Goal: Task Accomplishment & Management: Complete application form

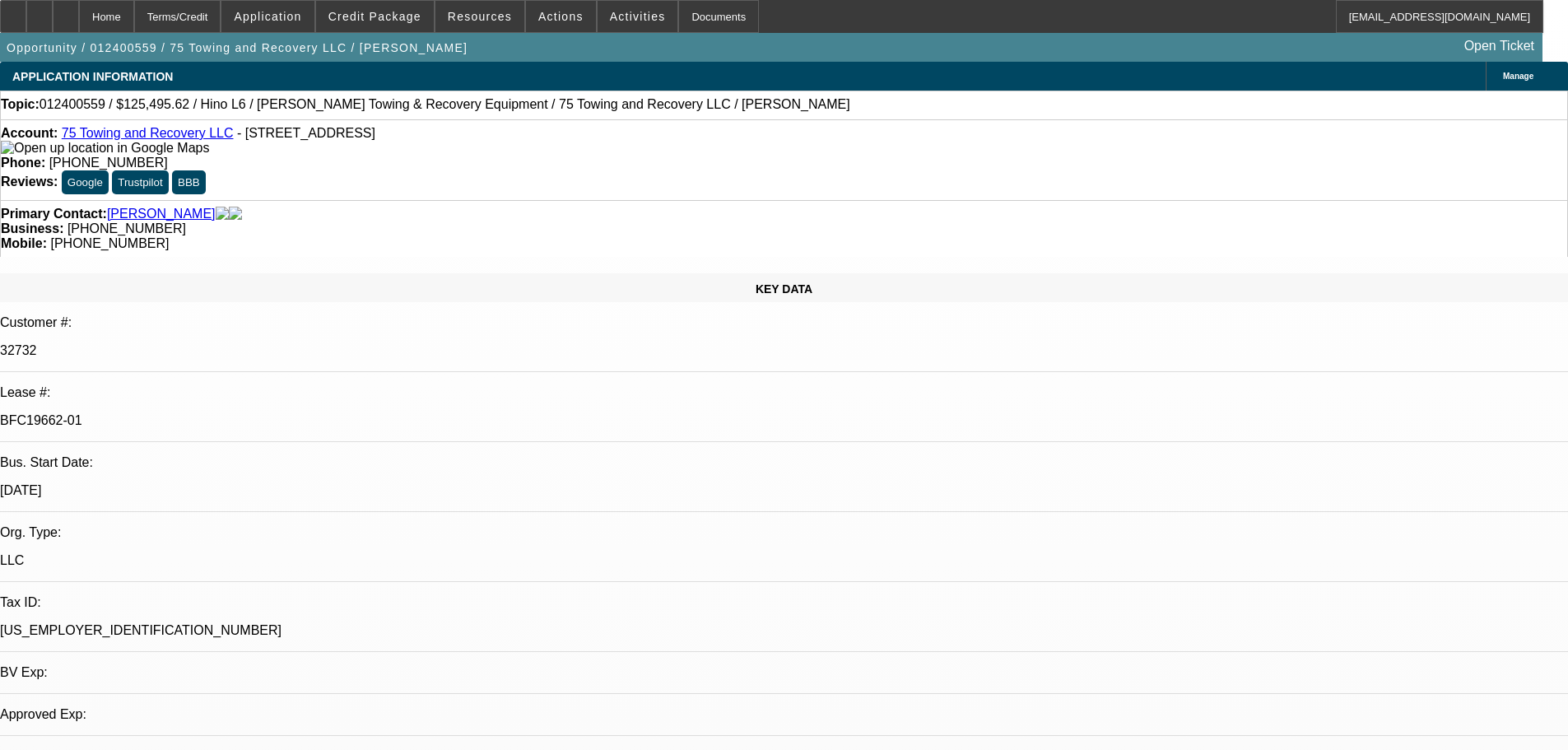
select select "0"
select select "2"
select select "0.1"
select select "0"
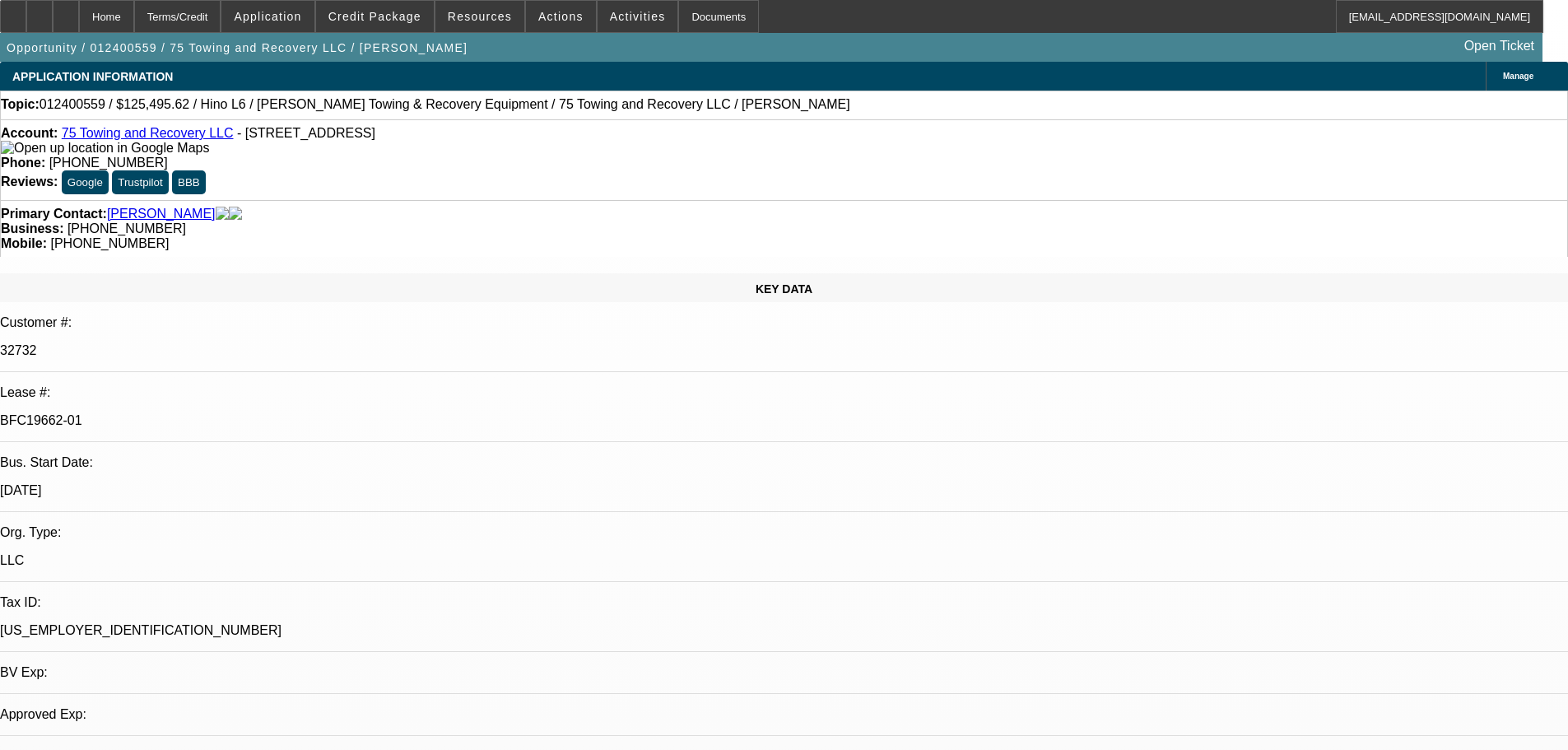
select select "0"
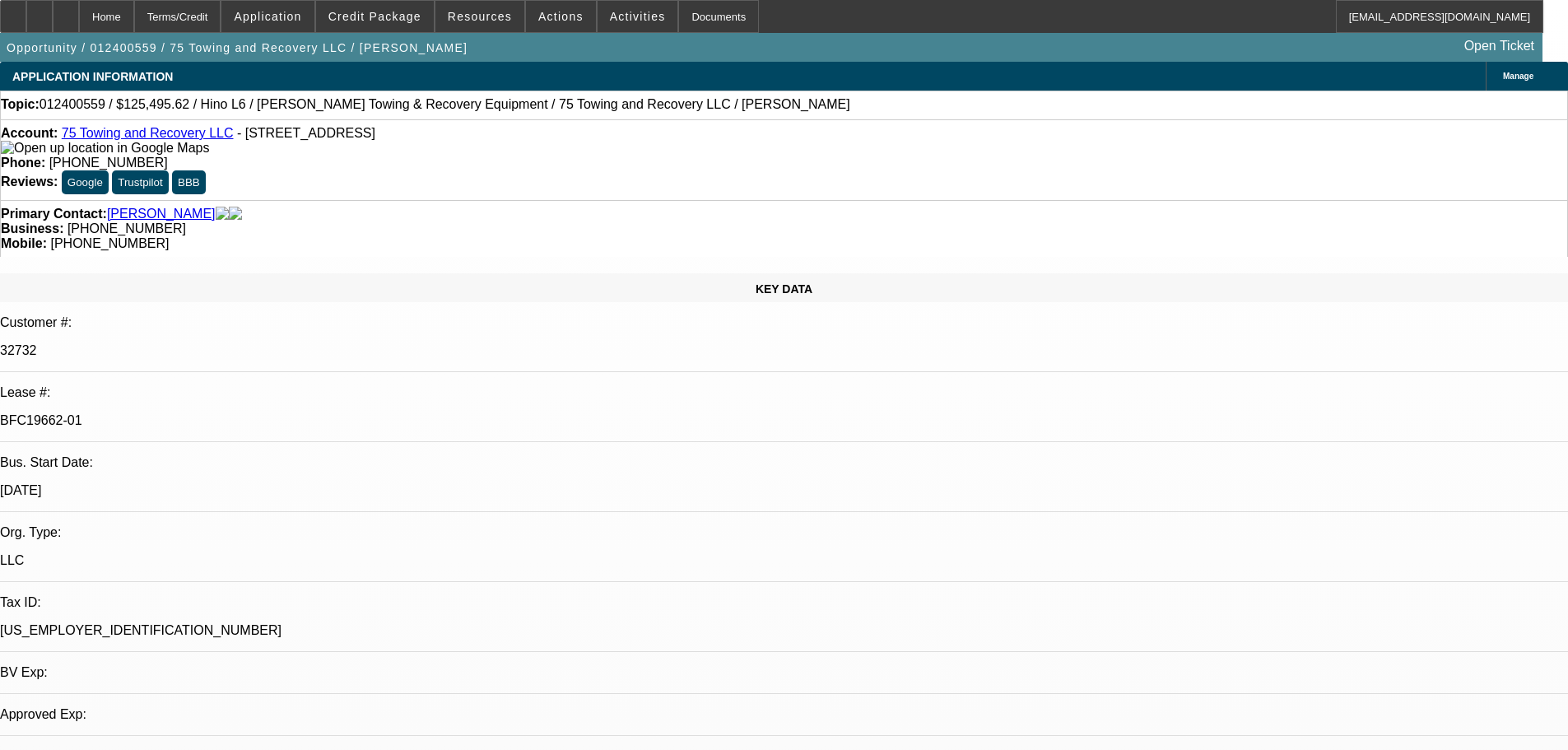
select select "0"
select select "2"
select select "1"
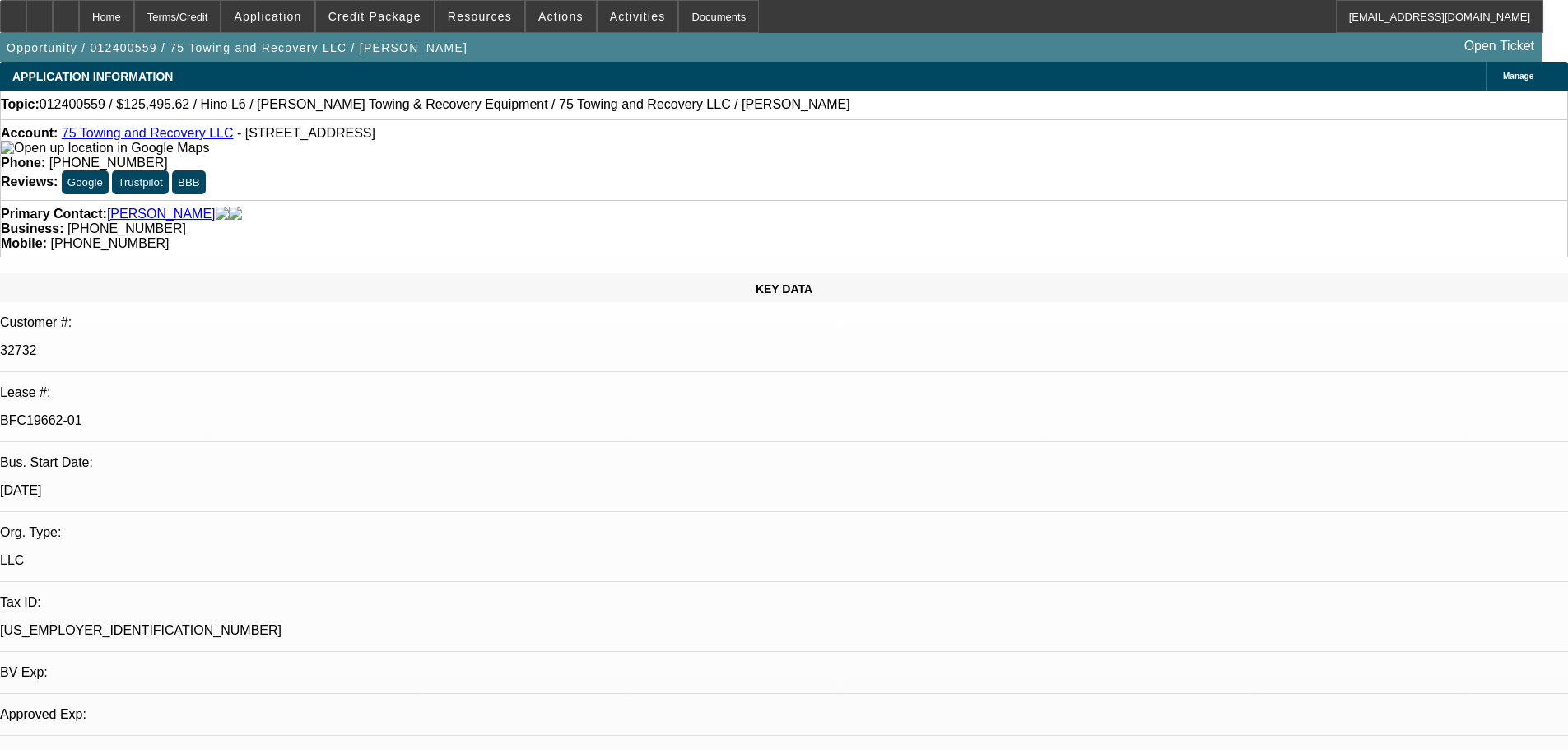
select select "1"
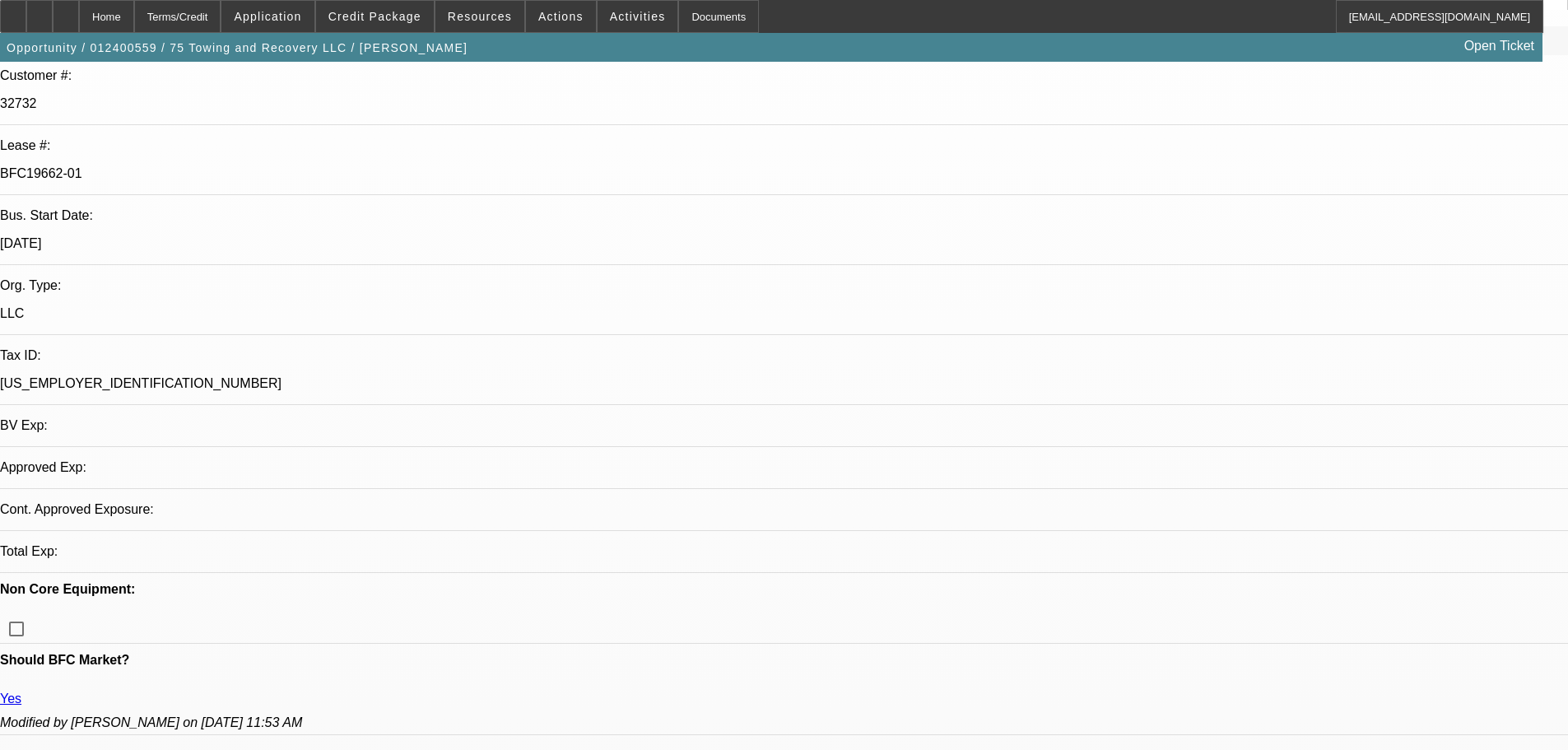
select select "4"
select select "6"
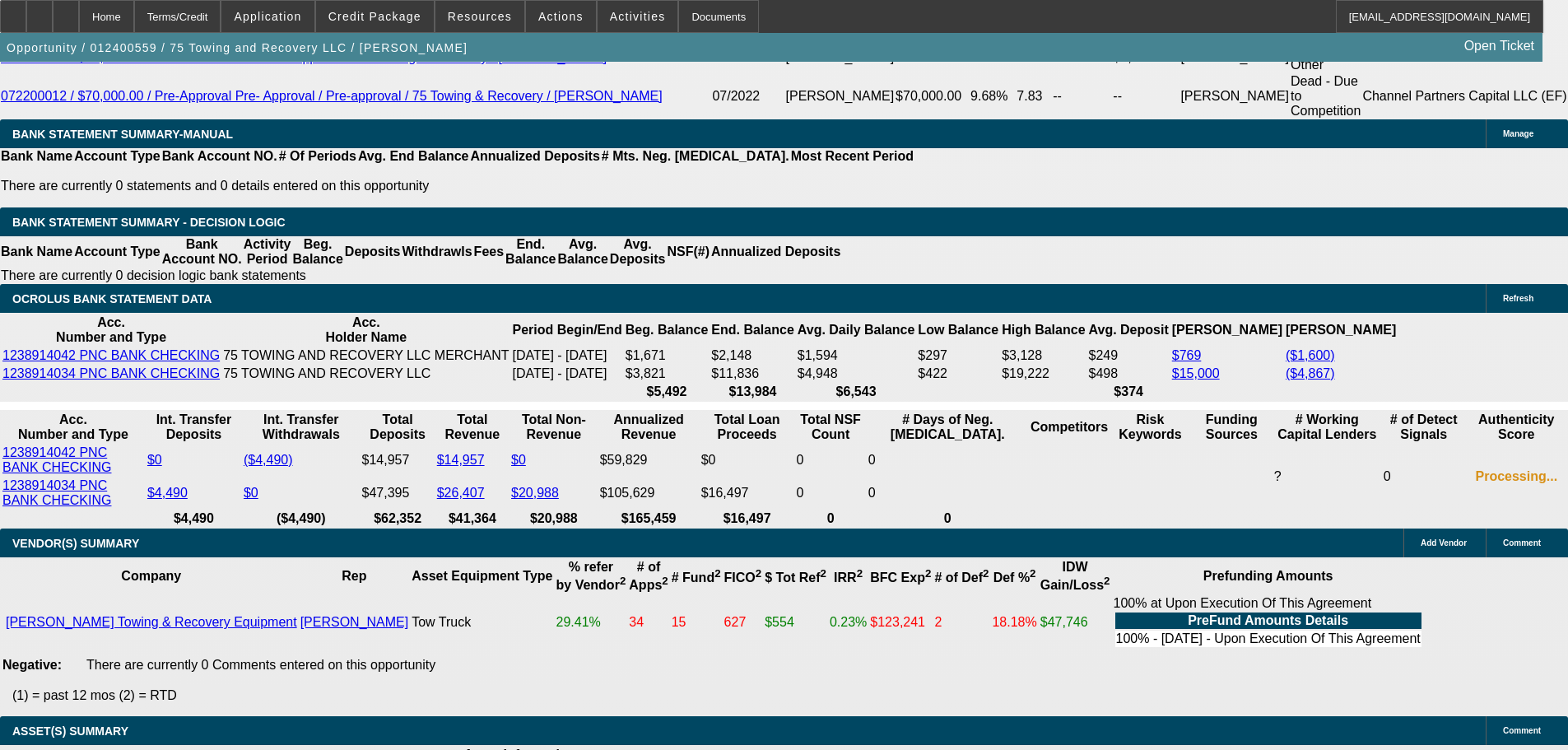
scroll to position [3492, 0]
